Goal: Information Seeking & Learning: Learn about a topic

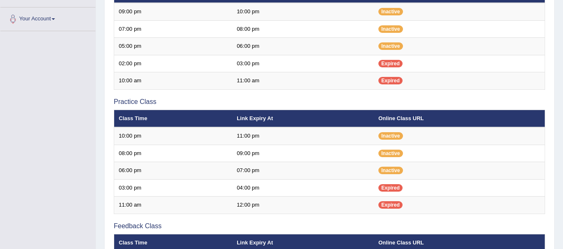
scroll to position [233, 0]
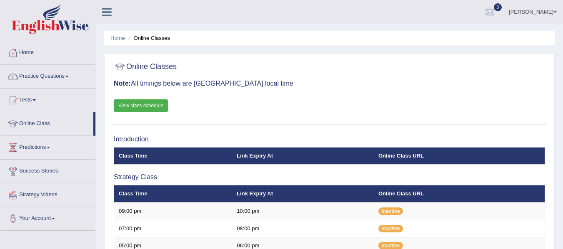
click at [69, 76] on span at bounding box center [66, 77] width 3 height 2
click at [70, 75] on link "Practice Questions" at bounding box center [47, 75] width 95 height 21
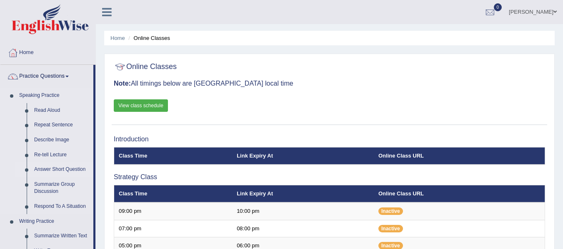
click at [67, 170] on link "Answer Short Question" at bounding box center [61, 169] width 63 height 15
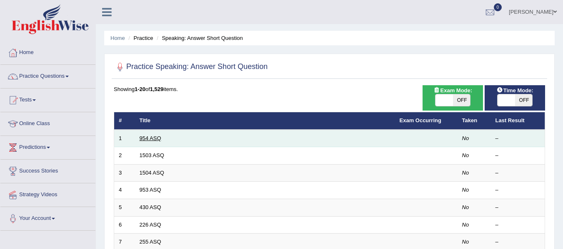
click at [154, 139] on link "954 ASQ" at bounding box center [151, 138] width 22 height 6
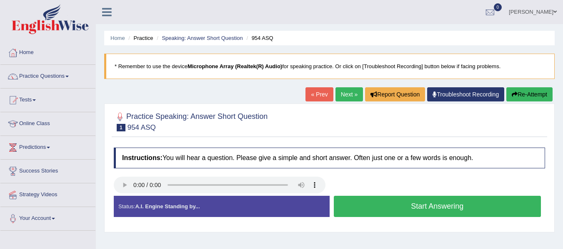
click at [241, 66] on b "Microphone Array (Realtek(R) Audio)" at bounding box center [234, 66] width 95 height 6
click at [444, 206] on button "Start Answering" at bounding box center [437, 206] width 207 height 21
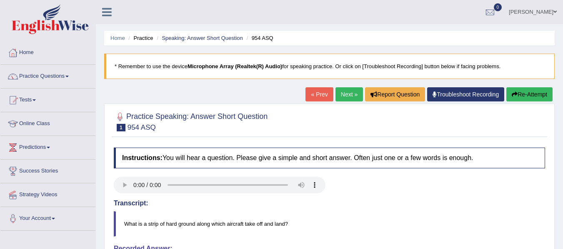
click at [457, 88] on link "Troubleshoot Recording" at bounding box center [465, 94] width 77 height 14
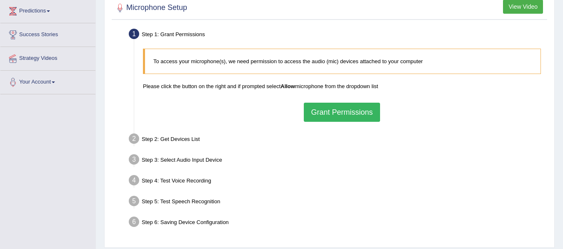
scroll to position [137, 0]
click at [324, 112] on button "Grant Permissions" at bounding box center [342, 111] width 76 height 19
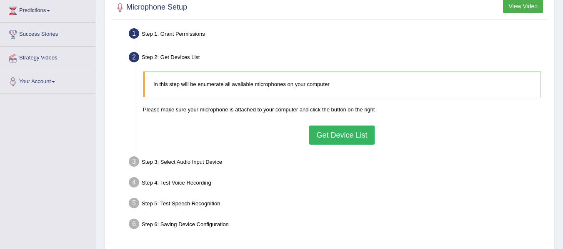
click at [323, 137] on button "Get Device List" at bounding box center [341, 135] width 65 height 19
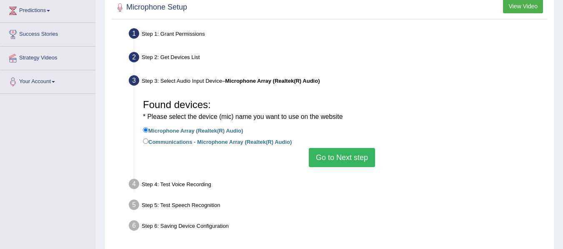
click at [323, 153] on button "Go to Next step" at bounding box center [342, 157] width 66 height 19
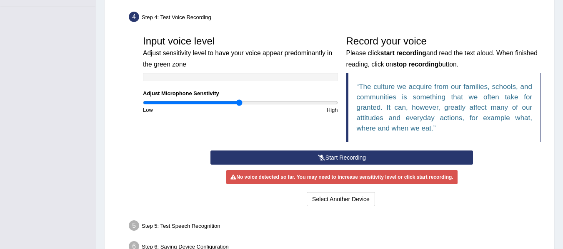
scroll to position [229, 0]
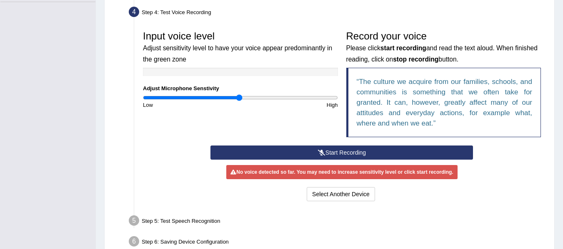
click at [323, 153] on icon at bounding box center [321, 153] width 7 height 6
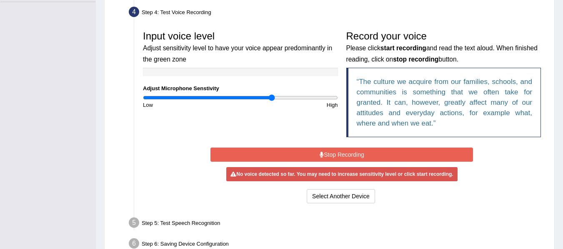
click at [272, 95] on input "range" at bounding box center [240, 98] width 195 height 7
type input "1.62"
click at [298, 95] on input "range" at bounding box center [240, 98] width 195 height 7
click at [155, 143] on div "Input voice level Adjust sensitivity level to have your voice appear predominan…" at bounding box center [342, 86] width 406 height 119
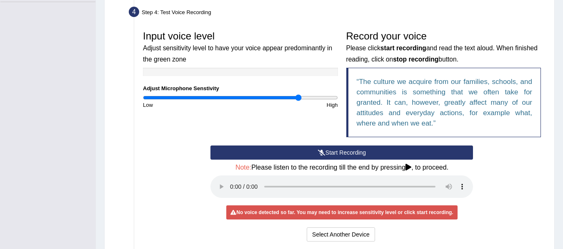
click at [411, 168] on icon at bounding box center [408, 167] width 6 height 7
click at [359, 152] on button "Start Recording" at bounding box center [341, 153] width 262 height 14
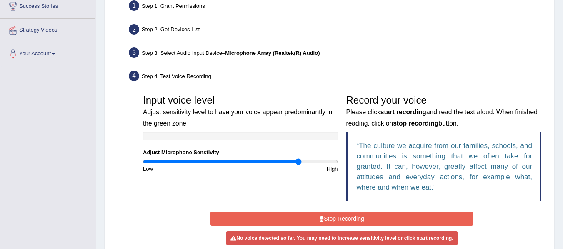
scroll to position [0, 0]
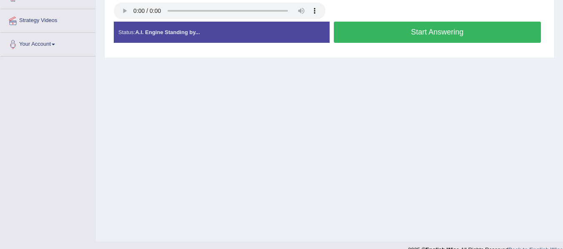
scroll to position [188, 0]
